Goal: Information Seeking & Learning: Learn about a topic

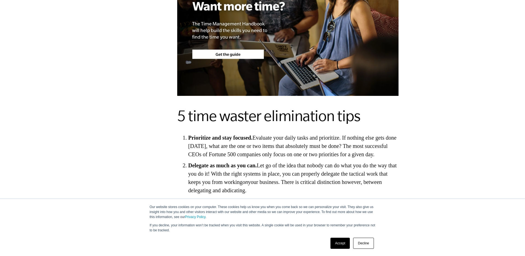
scroll to position [830, 0]
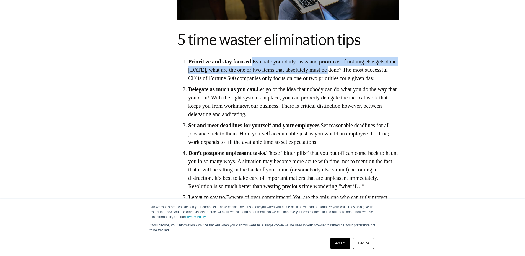
drag, startPoint x: 288, startPoint y: 81, endPoint x: 393, endPoint y: 87, distance: 105.9
click at [393, 82] on li "Prioritize and stay focused. Evaluate your daily tasks and prioritize. If nothi…" at bounding box center [293, 69] width 210 height 25
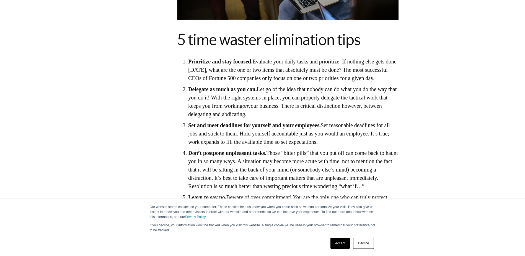
click at [333, 82] on li "Prioritize and stay focused. Evaluate your daily tasks and prioritize. If nothi…" at bounding box center [293, 69] width 210 height 25
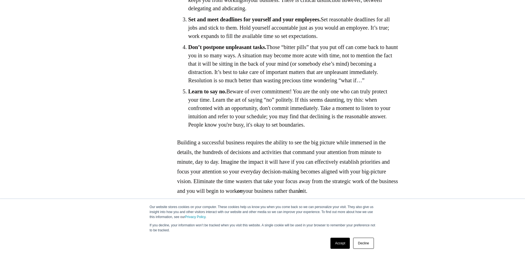
scroll to position [941, 0]
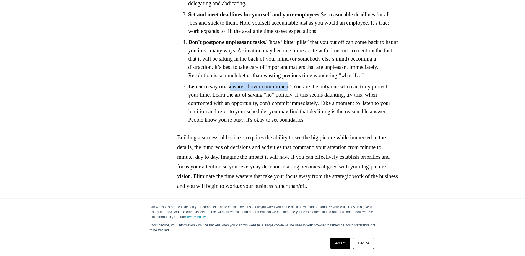
drag, startPoint x: 255, startPoint y: 121, endPoint x: 317, endPoint y: 122, distance: 62.0
click at [317, 122] on li "Learn to say no. Beware of over commitment! You are the only one who can truly …" at bounding box center [293, 103] width 210 height 42
drag, startPoint x: 251, startPoint y: 123, endPoint x: 227, endPoint y: 122, distance: 23.3
click at [226, 89] on strong "Learn to say no." at bounding box center [207, 86] width 38 height 6
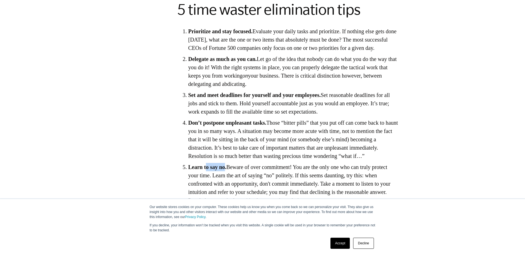
scroll to position [858, 0]
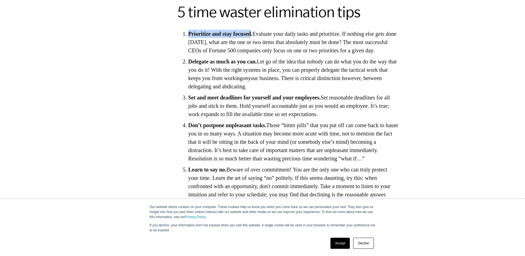
drag, startPoint x: 209, startPoint y: 51, endPoint x: 282, endPoint y: 53, distance: 73.7
click at [252, 37] on strong "Prioritize and stay focused." at bounding box center [220, 34] width 64 height 6
drag, startPoint x: 282, startPoint y: 53, endPoint x: 288, endPoint y: 53, distance: 6.1
click at [288, 53] on li "Prioritize and stay focused. Evaluate your daily tasks and prioritize. If nothi…" at bounding box center [293, 42] width 210 height 25
drag, startPoint x: 287, startPoint y: 54, endPoint x: 383, endPoint y: 54, distance: 96.6
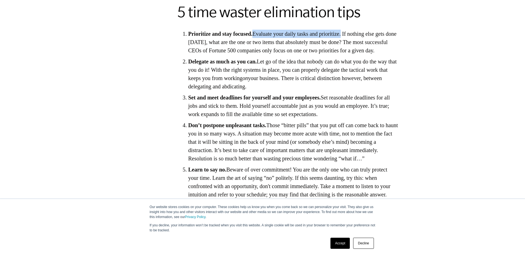
click at [383, 54] on li "Prioritize and stay focused. Evaluate your daily tasks and prioritize. If nothi…" at bounding box center [293, 42] width 210 height 25
copy li "Evaluate your daily tasks and prioritize."
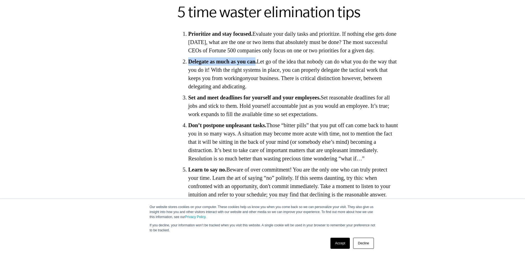
drag, startPoint x: 288, startPoint y: 89, endPoint x: 209, endPoint y: 87, distance: 78.6
click at [209, 64] on strong "Delegate as much as you can." at bounding box center [222, 61] width 69 height 6
copy strong "Delegate as much as you can"
